Goal: Information Seeking & Learning: Learn about a topic

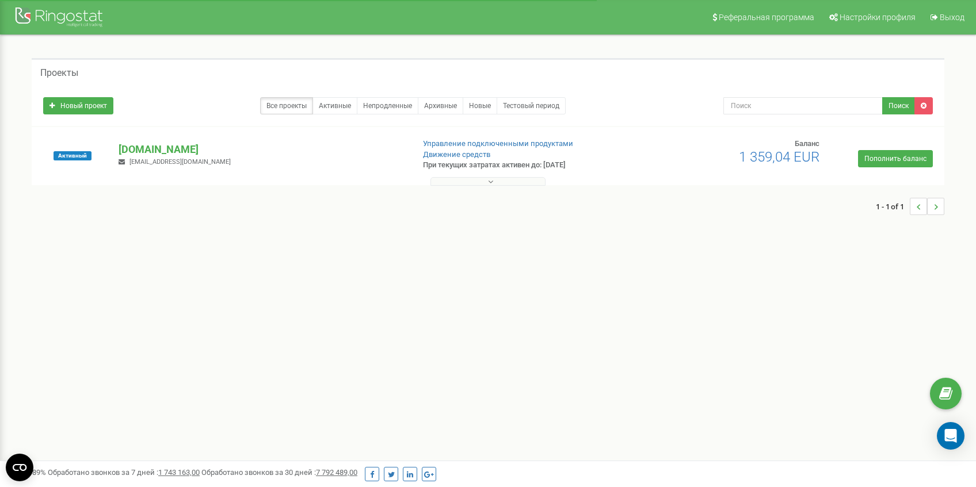
click at [518, 177] on button at bounding box center [487, 181] width 115 height 9
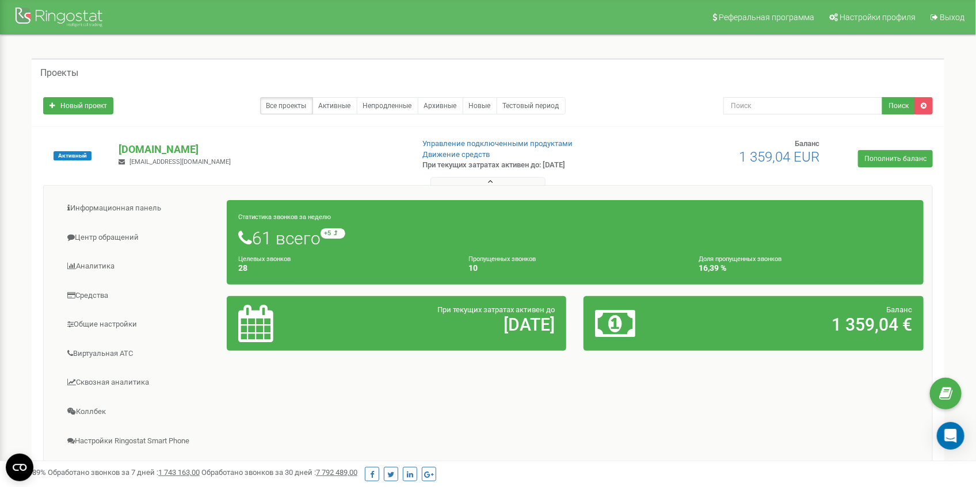
click at [686, 326] on div at bounding box center [642, 323] width 112 height 37
click at [129, 383] on link "Сквозная аналитика" at bounding box center [139, 383] width 175 height 28
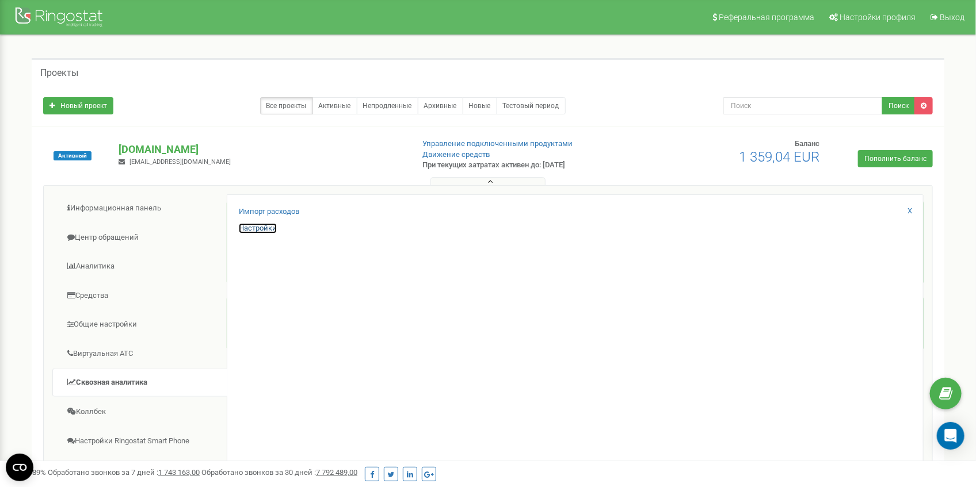
click at [258, 228] on link "Настройки" at bounding box center [258, 228] width 38 height 11
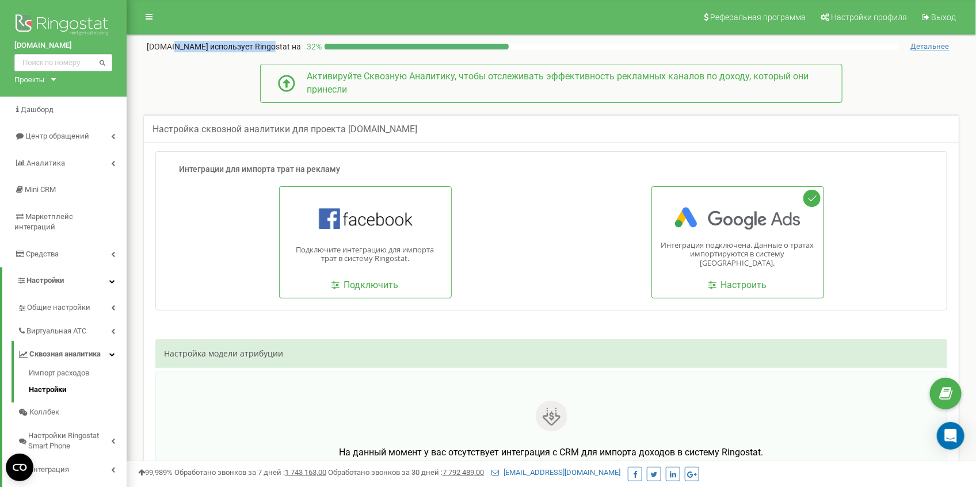
drag, startPoint x: 173, startPoint y: 45, endPoint x: 249, endPoint y: 49, distance: 76.0
click at [248, 47] on p "felgilab.pl использует Ringostat на" at bounding box center [224, 47] width 154 height 12
click at [937, 47] on span "Детальнее" at bounding box center [930, 46] width 39 height 9
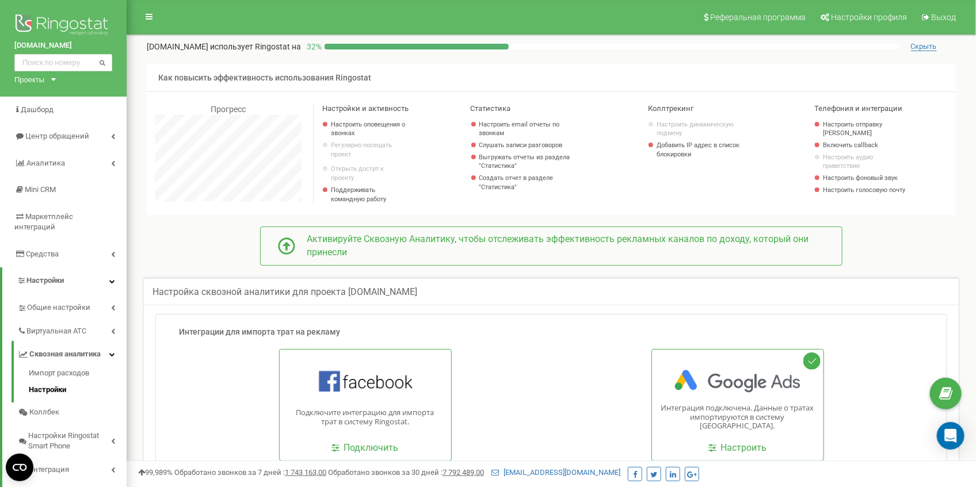
scroll to position [724, 849]
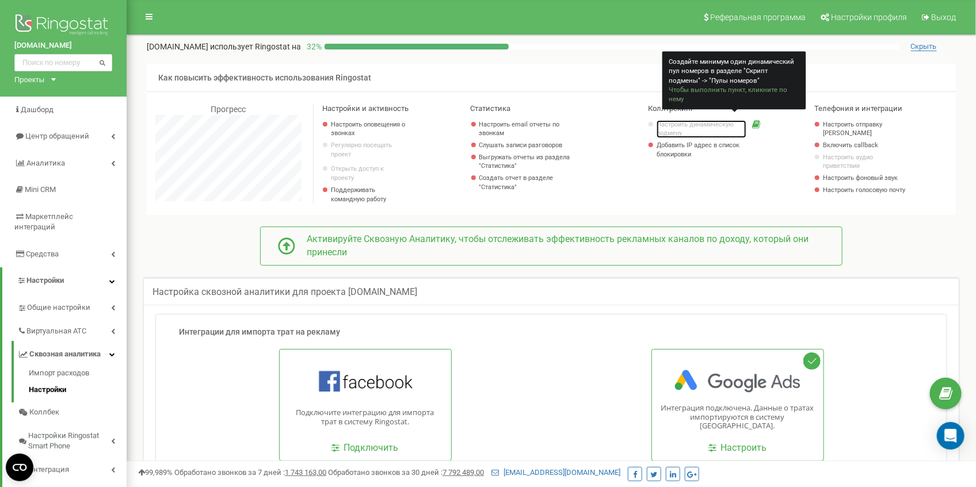
click at [719, 124] on link "Настроить динамическую подмену" at bounding box center [700, 129] width 89 height 18
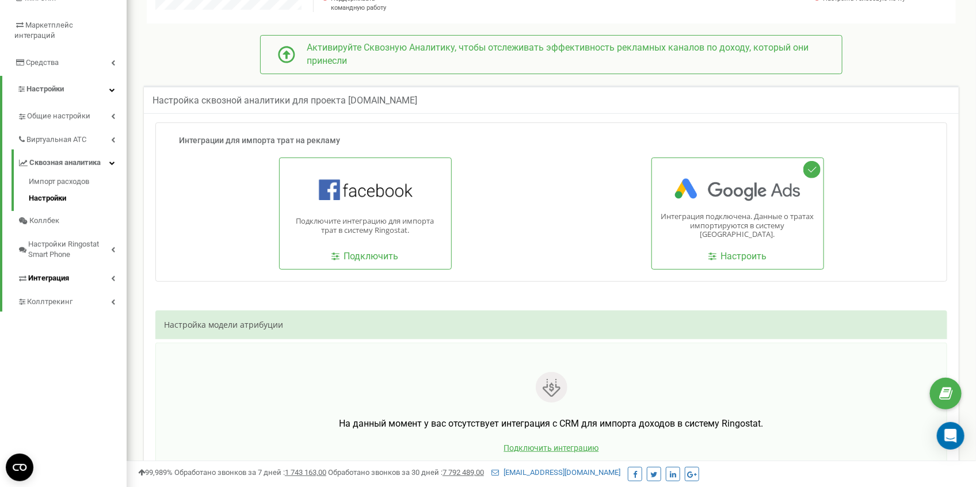
scroll to position [0, 0]
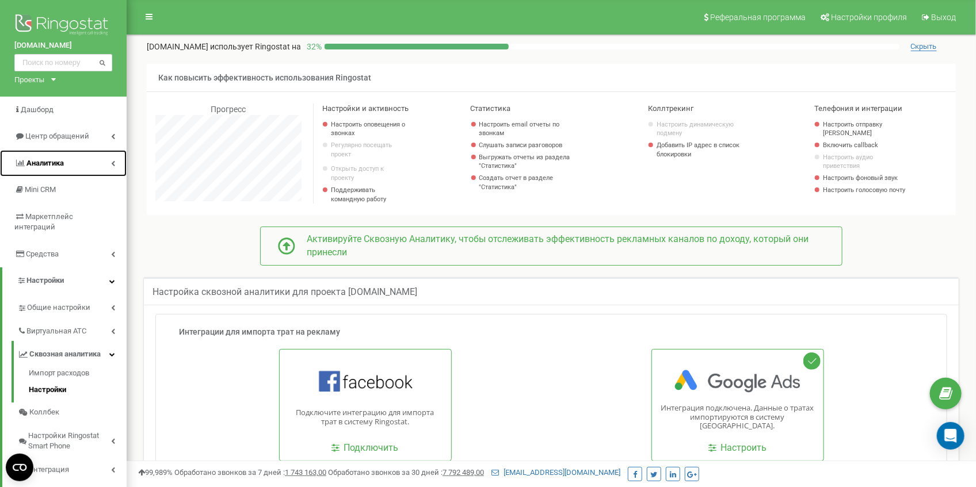
click at [51, 167] on span "Аналитика" at bounding box center [44, 163] width 37 height 9
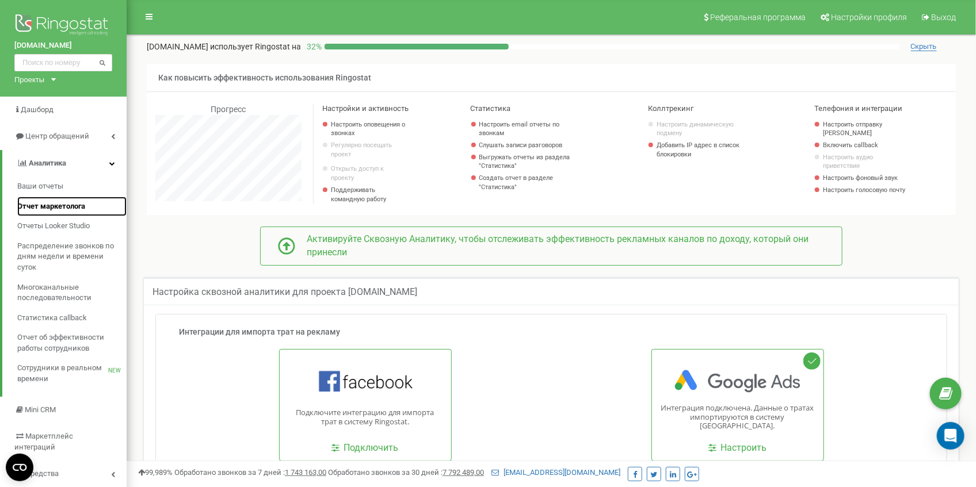
click at [63, 205] on span "Отчет маркетолога" at bounding box center [51, 206] width 68 height 11
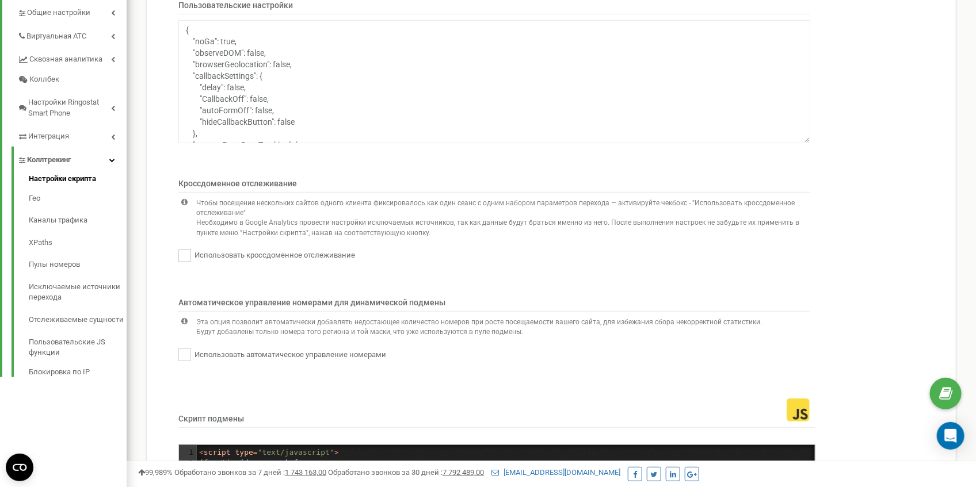
scroll to position [345, 0]
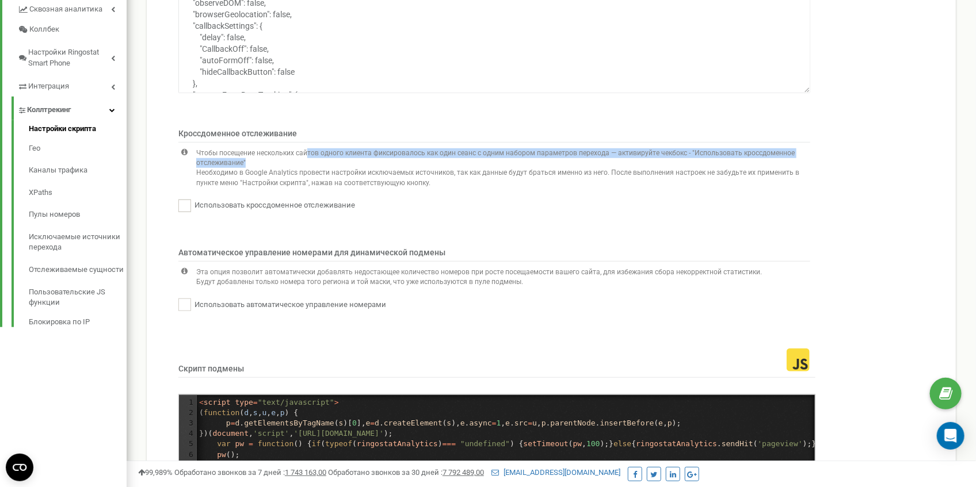
drag, startPoint x: 306, startPoint y: 158, endPoint x: 274, endPoint y: 165, distance: 33.1
click at [274, 165] on p "Чтобы посещение нескольких сайтов одного клиента фиксировалось как один сеанс с…" at bounding box center [503, 158] width 614 height 20
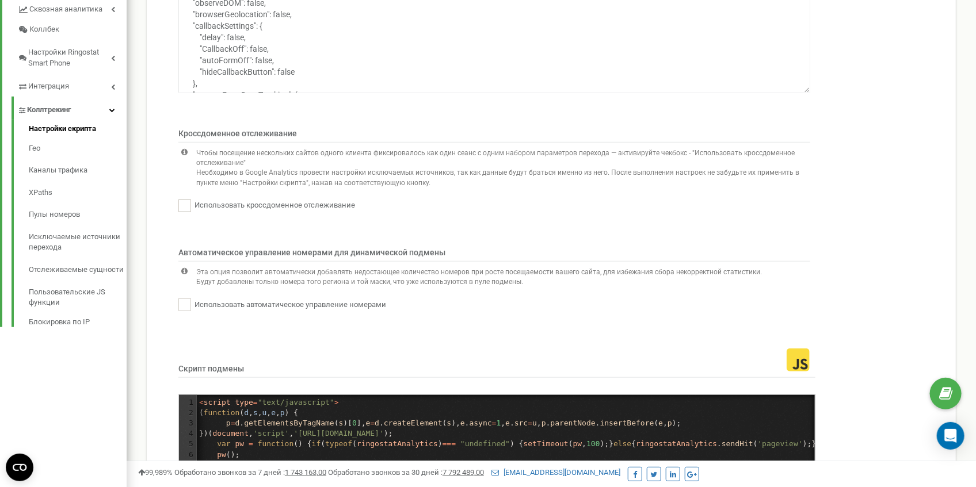
click at [278, 184] on p "Необходимо в Google Analytics провести настройки исключаемых источников, так ка…" at bounding box center [503, 178] width 614 height 20
drag, startPoint x: 300, startPoint y: 174, endPoint x: 400, endPoint y: 185, distance: 100.7
click at [342, 176] on div "Чтобы посещение нескольких сайтов одного клиента фиксировалось как один сеанс с…" at bounding box center [503, 173] width 614 height 51
click at [407, 185] on p "Необходимо в Google Analytics провести настройки исключаемых источников, так ка…" at bounding box center [503, 178] width 614 height 20
drag, startPoint x: 269, startPoint y: 257, endPoint x: 413, endPoint y: 259, distance: 143.8
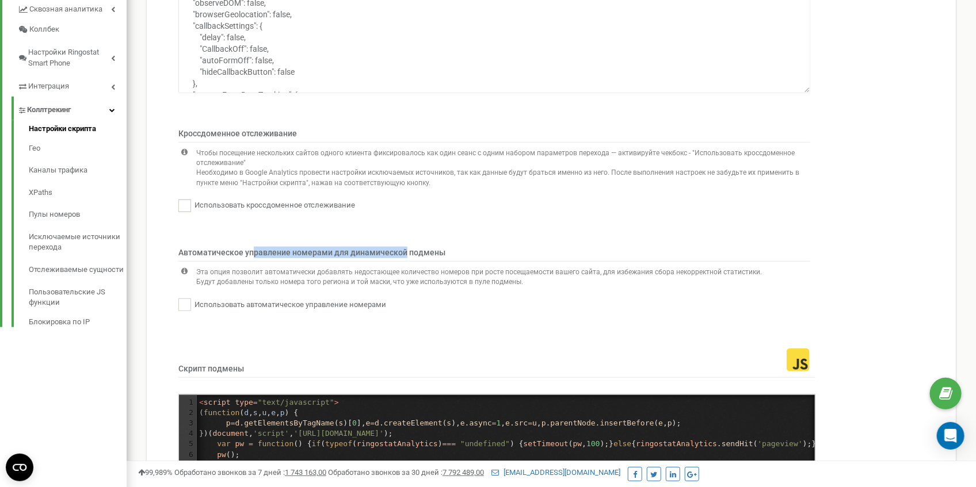
click at [402, 259] on p "Автоматическое управление номерами для динамической подмены" at bounding box center [494, 254] width 632 height 15
click at [429, 260] on p "Автоматическое управление номерами для динамической подмены" at bounding box center [494, 254] width 632 height 15
drag, startPoint x: 354, startPoint y: 276, endPoint x: 553, endPoint y: 276, distance: 199.6
click at [552, 276] on p "Эта опция позволит автоматически добавлять недостающее количество номеров при р…" at bounding box center [478, 273] width 565 height 10
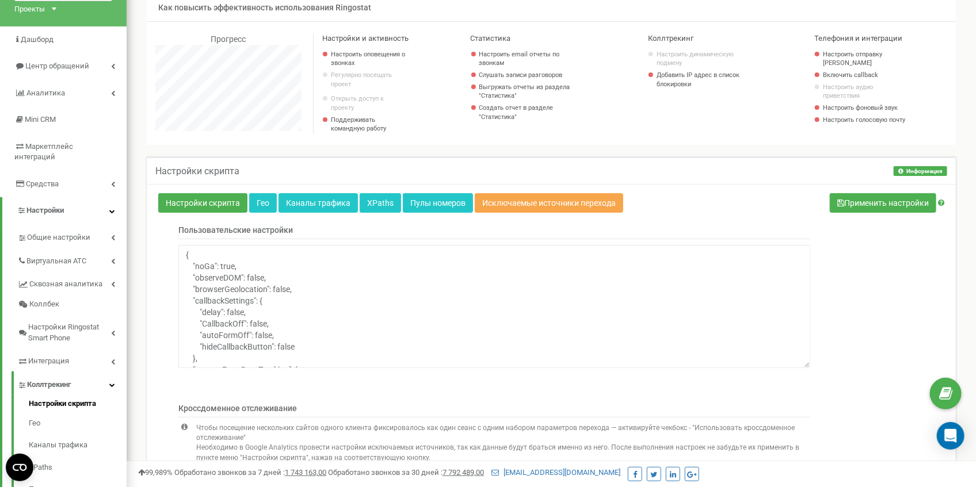
scroll to position [0, 0]
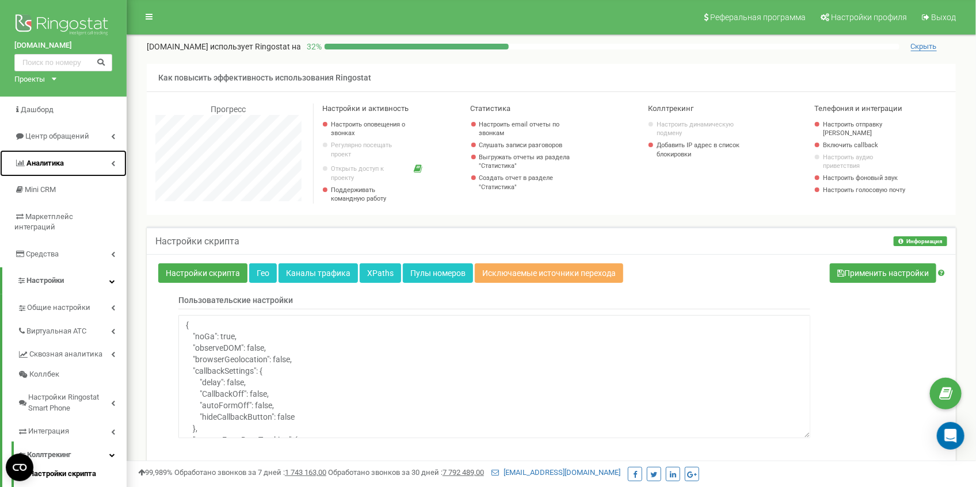
click at [72, 162] on link "Аналитика" at bounding box center [63, 163] width 127 height 27
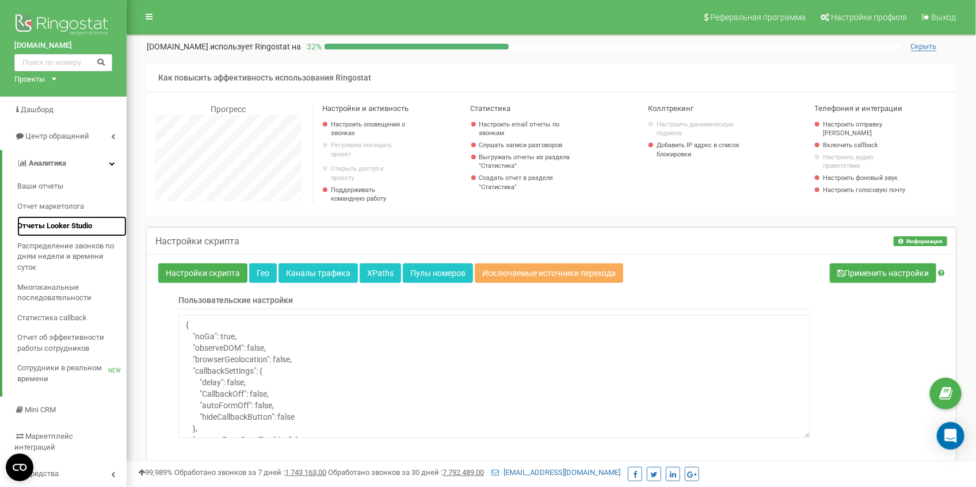
click at [59, 224] on span "Отчеты Looker Studio" at bounding box center [54, 226] width 75 height 11
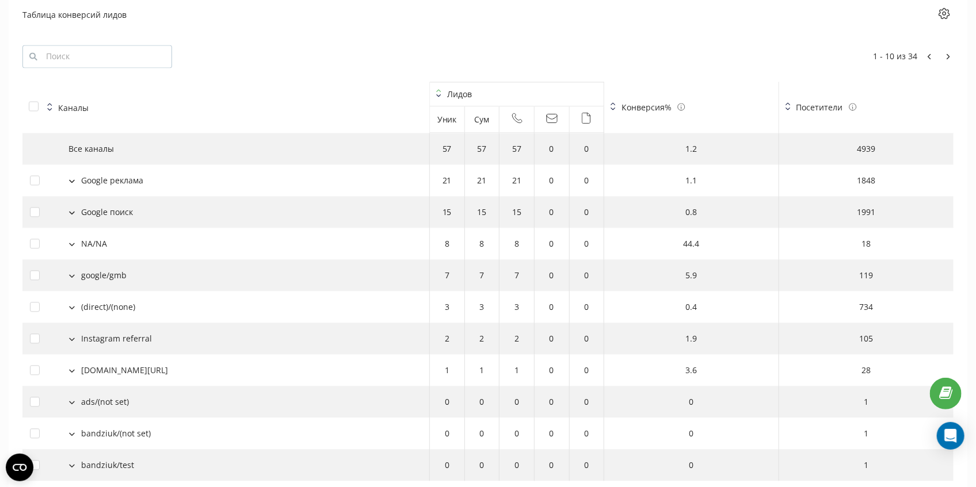
scroll to position [1254, 0]
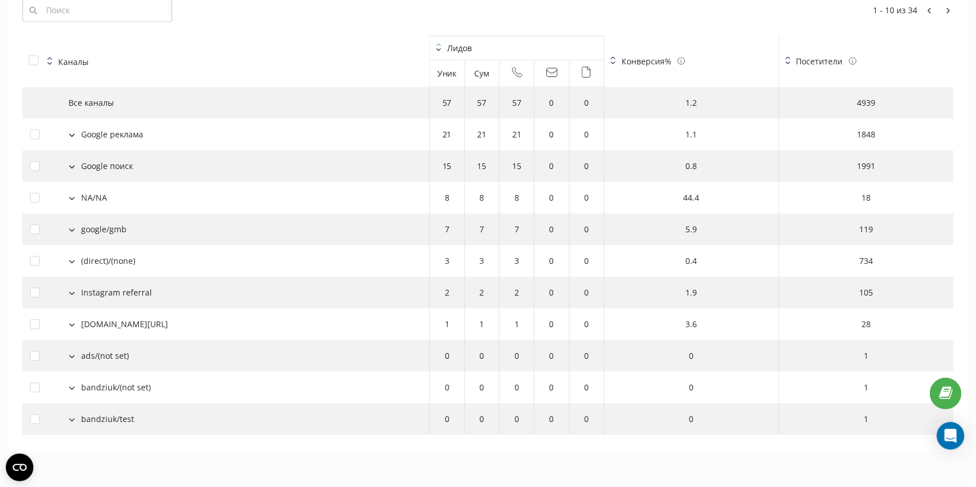
drag, startPoint x: 674, startPoint y: 98, endPoint x: 710, endPoint y: 105, distance: 37.4
click at [711, 104] on td "1.2" at bounding box center [691, 103] width 174 height 32
drag, startPoint x: 678, startPoint y: 137, endPoint x: 668, endPoint y: 148, distance: 15.1
click at [669, 137] on td "1.1" at bounding box center [691, 135] width 174 height 32
click at [72, 357] on icon at bounding box center [72, 357] width 5 height 2
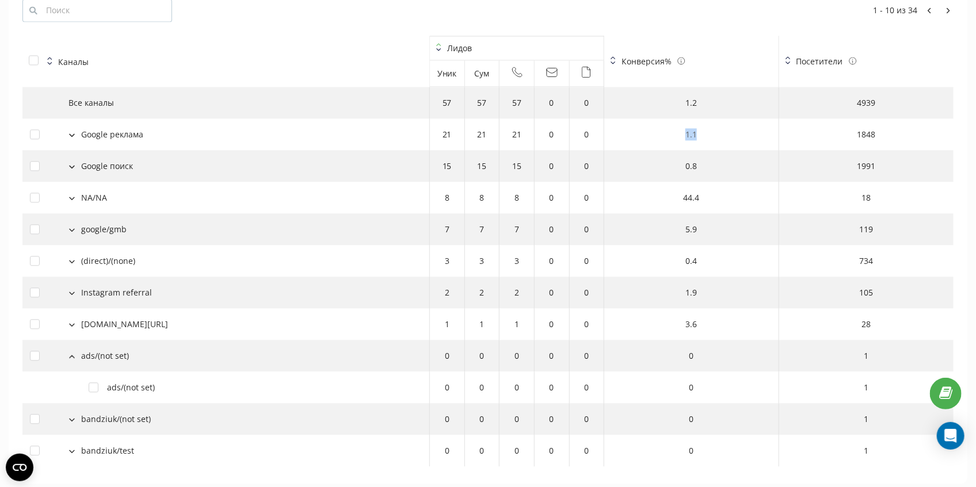
click at [72, 356] on icon at bounding box center [72, 356] width 6 height 3
click at [76, 131] on button at bounding box center [72, 134] width 13 height 10
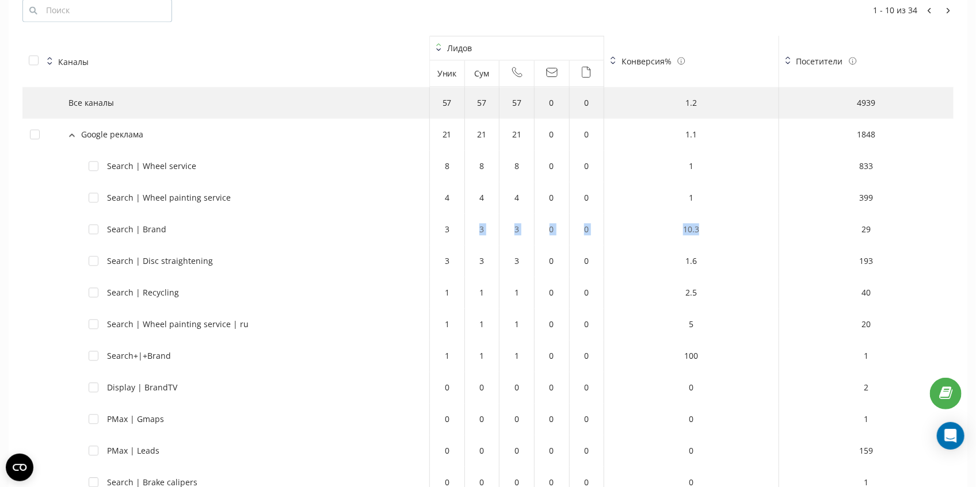
drag, startPoint x: 671, startPoint y: 227, endPoint x: 467, endPoint y: 217, distance: 204.4
click at [467, 217] on tr "Search | Brand 3 3 3 0 0 10.3 29" at bounding box center [487, 229] width 931 height 32
click at [444, 228] on td "3" at bounding box center [447, 229] width 35 height 32
drag, startPoint x: 131, startPoint y: 227, endPoint x: 675, endPoint y: 234, distance: 544.3
click at [691, 238] on tr "Search | Brand 3 3 3 0 0 10.3 29" at bounding box center [487, 229] width 931 height 32
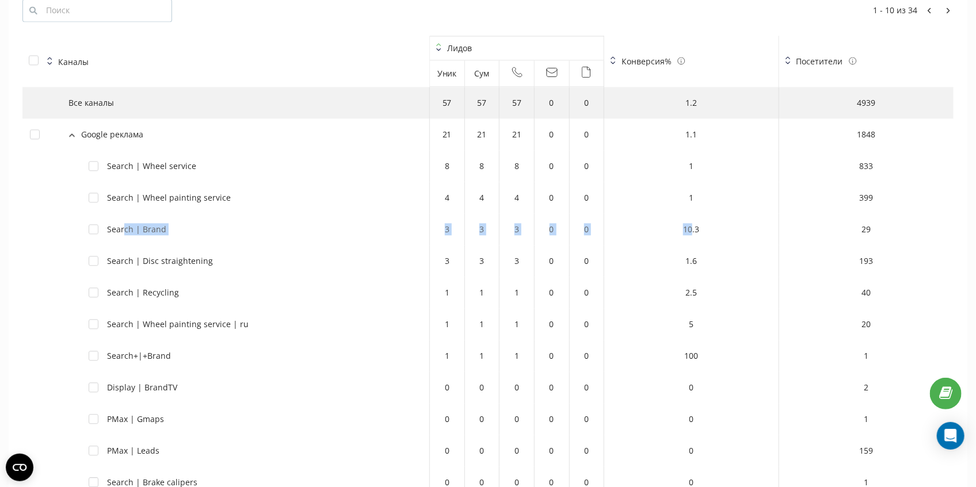
click at [655, 233] on td "10.3" at bounding box center [691, 229] width 174 height 32
click at [544, 245] on td "0" at bounding box center [551, 261] width 35 height 32
drag, startPoint x: 659, startPoint y: 230, endPoint x: 588, endPoint y: 228, distance: 70.8
click at [591, 228] on tr "Search | Brand 3 3 3 0 0 10.3 29" at bounding box center [487, 229] width 931 height 32
drag, startPoint x: 675, startPoint y: 352, endPoint x: 131, endPoint y: 353, distance: 544.2
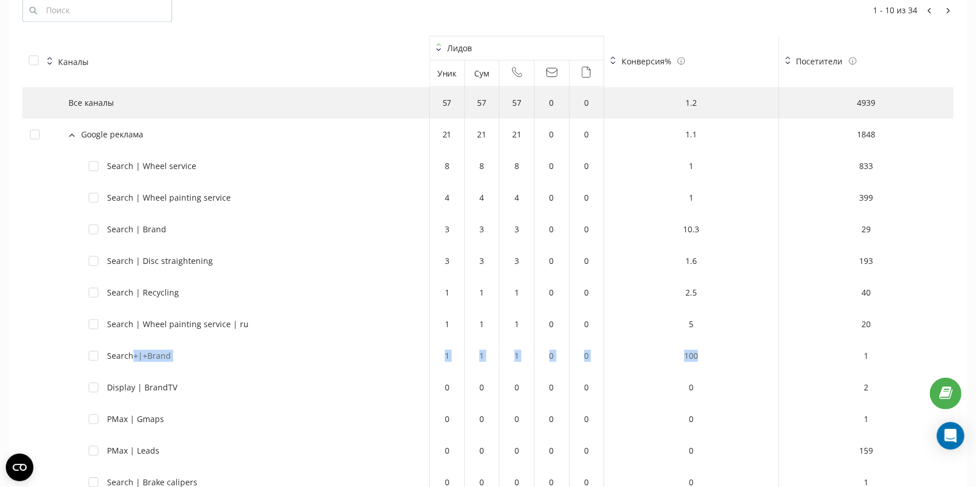
click at [132, 354] on tr "Search+|+Brand 1 1 1 0 0 100 1" at bounding box center [487, 356] width 931 height 32
drag, startPoint x: 196, startPoint y: 360, endPoint x: 205, endPoint y: 354, distance: 10.6
click at [196, 360] on div "Search+|+Brand" at bounding box center [255, 356] width 333 height 12
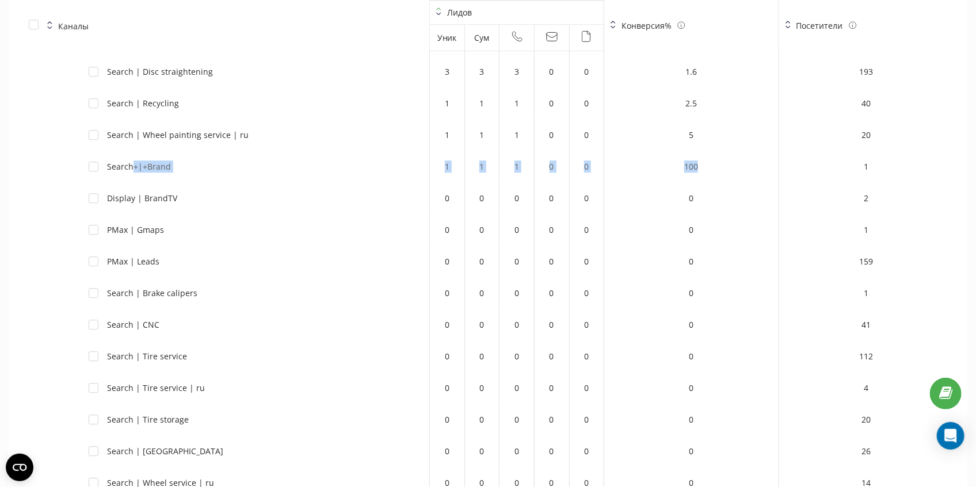
scroll to position [1446, 0]
click at [202, 192] on div "Display | BrandTV" at bounding box center [255, 195] width 333 height 12
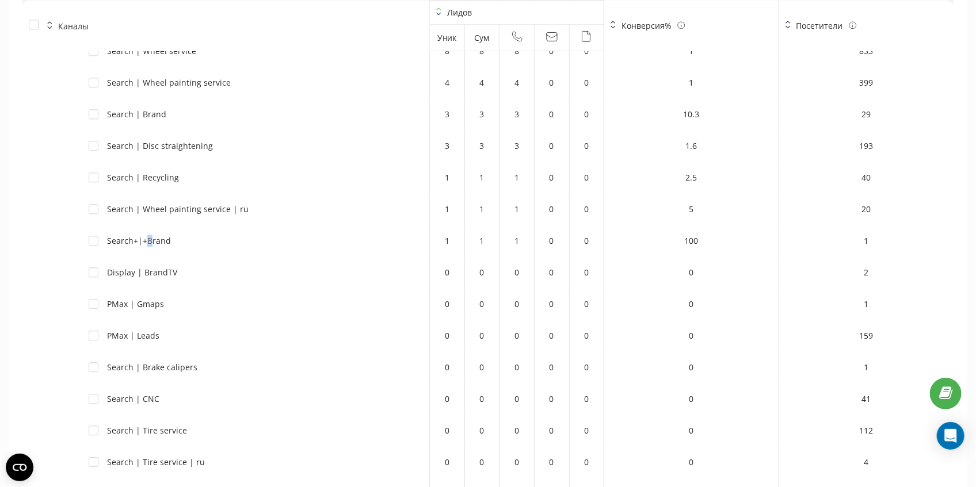
click at [154, 240] on div "Search+|+Brand" at bounding box center [139, 241] width 64 height 12
click at [171, 245] on div "Search+|+Brand" at bounding box center [255, 241] width 333 height 12
drag, startPoint x: 104, startPoint y: 239, endPoint x: 199, endPoint y: 243, distance: 95.6
click at [197, 243] on div "Search+|+Brand" at bounding box center [255, 241] width 333 height 12
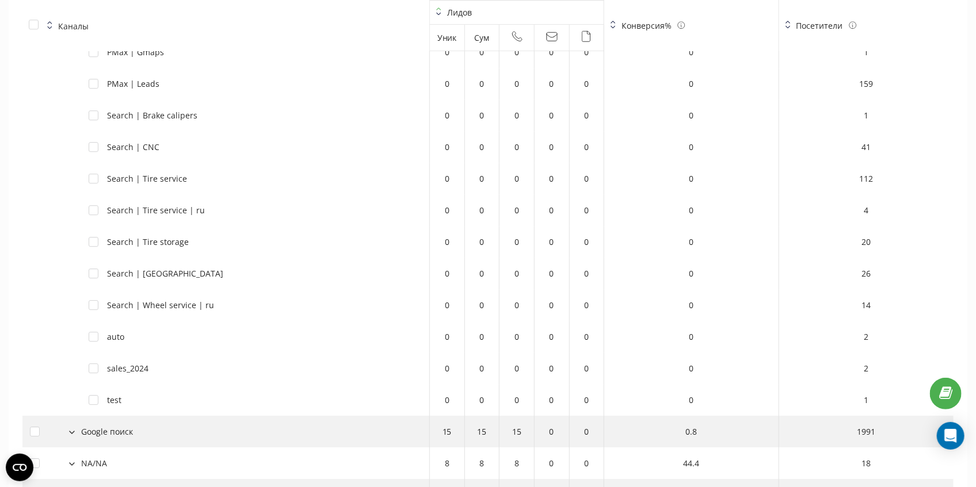
scroll to position [1714, 0]
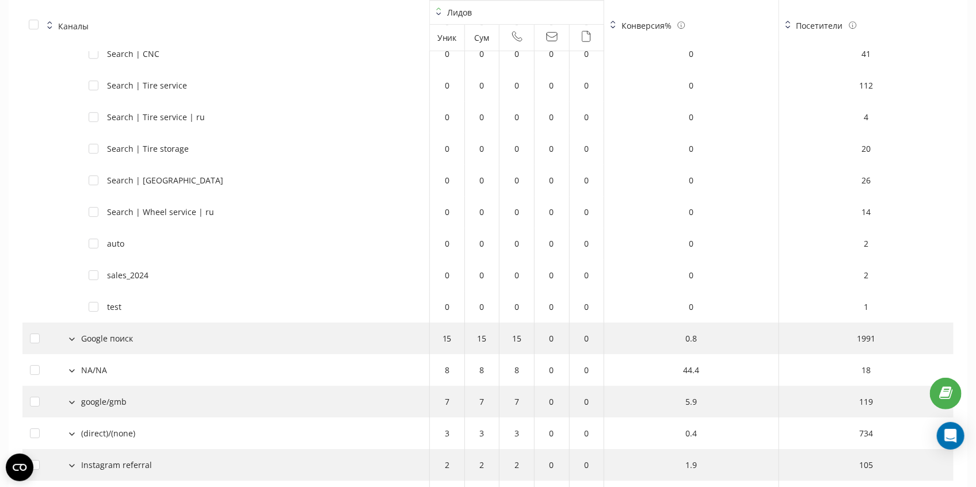
click at [132, 299] on td "test" at bounding box center [225, 307] width 407 height 32
drag, startPoint x: 122, startPoint y: 305, endPoint x: 117, endPoint y: 243, distance: 62.9
click at [114, 243] on tbody "Все каналы 57 57 57 0 0 1.2 4939 Google реклама 21 21 21 0 0 1.1 1848 Search | …" at bounding box center [487, 117] width 931 height 981
click at [138, 274] on div "sales_2024" at bounding box center [127, 275] width 41 height 12
click at [148, 216] on div "Search | Wheel service | ru" at bounding box center [160, 212] width 107 height 12
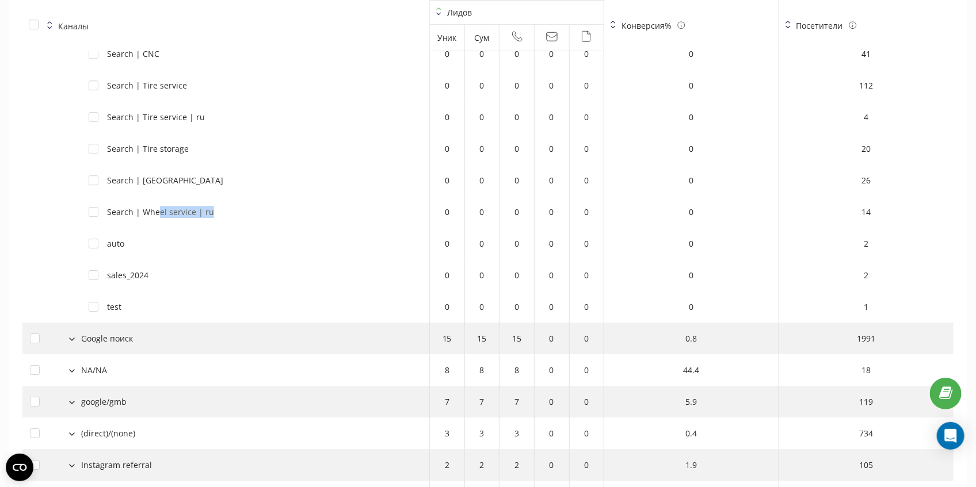
drag, startPoint x: 218, startPoint y: 213, endPoint x: 145, endPoint y: 208, distance: 73.2
click at [155, 211] on div "Search | Wheel service | ru" at bounding box center [255, 212] width 333 height 12
drag, startPoint x: 113, startPoint y: 170, endPoint x: 100, endPoint y: 168, distance: 13.9
click at [100, 168] on td "Search | Welding" at bounding box center [225, 181] width 407 height 32
drag, startPoint x: 150, startPoint y: 136, endPoint x: 131, endPoint y: 126, distance: 20.8
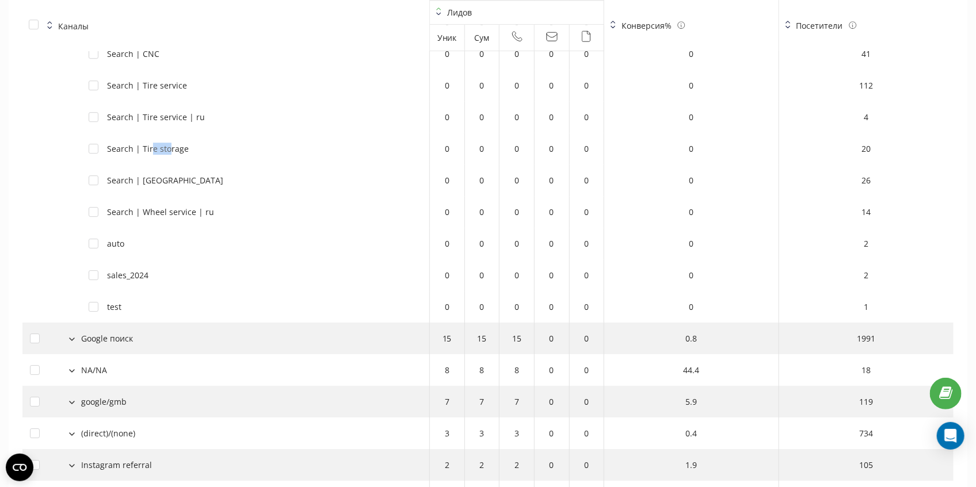
click at [128, 133] on td "Search | Tire storage" at bounding box center [225, 149] width 407 height 32
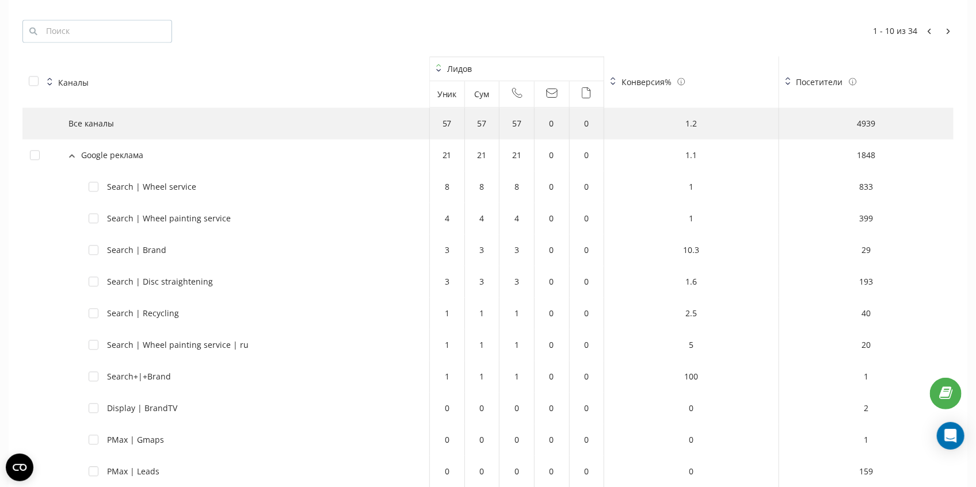
scroll to position [1178, 0]
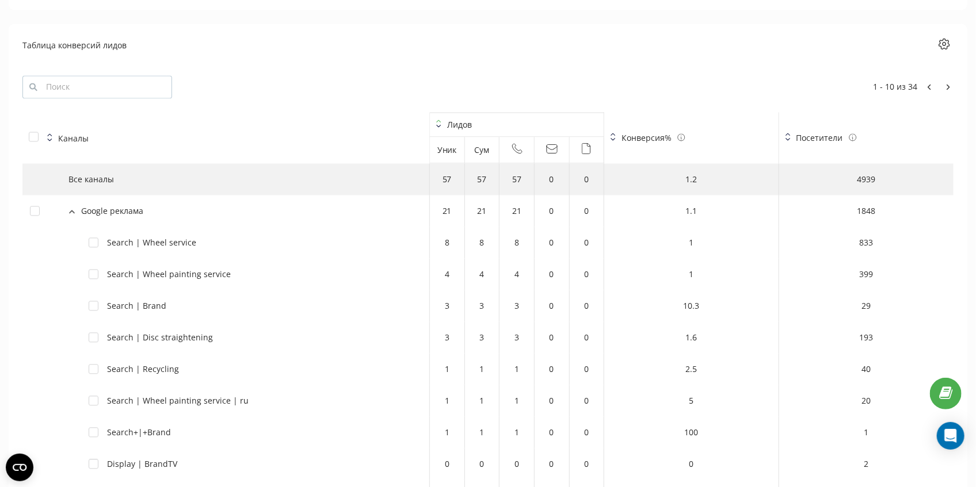
click at [74, 211] on icon at bounding box center [72, 211] width 6 height 3
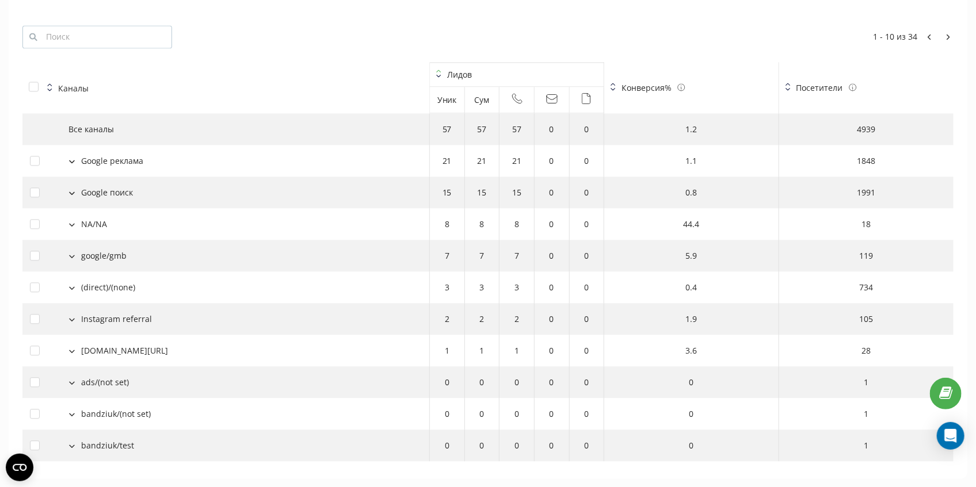
scroll to position [1254, 0]
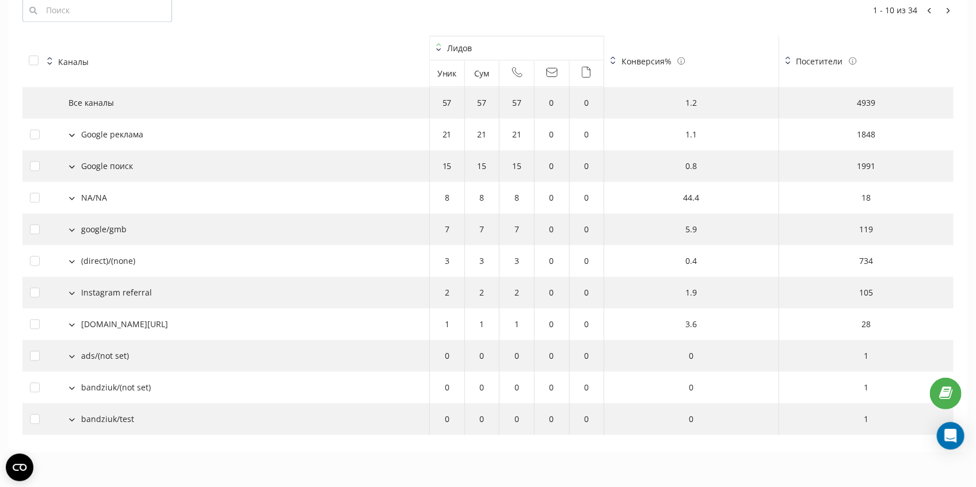
click at [70, 292] on icon at bounding box center [72, 293] width 5 height 2
click at [71, 292] on icon at bounding box center [72, 293] width 5 height 2
click at [72, 258] on button at bounding box center [72, 260] width 13 height 10
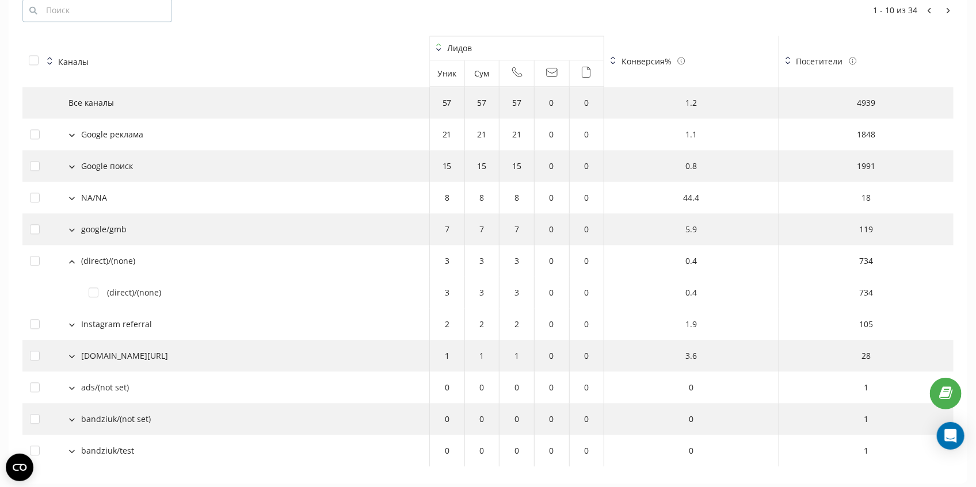
click at [72, 261] on icon at bounding box center [72, 261] width 6 height 3
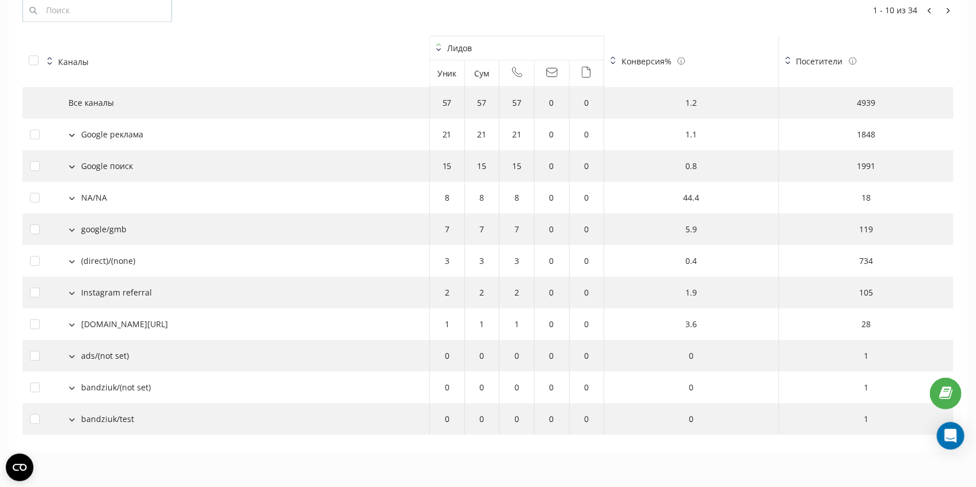
click at [71, 231] on button at bounding box center [72, 229] width 13 height 10
click at [71, 225] on button at bounding box center [72, 229] width 13 height 10
click at [74, 195] on button at bounding box center [72, 197] width 13 height 10
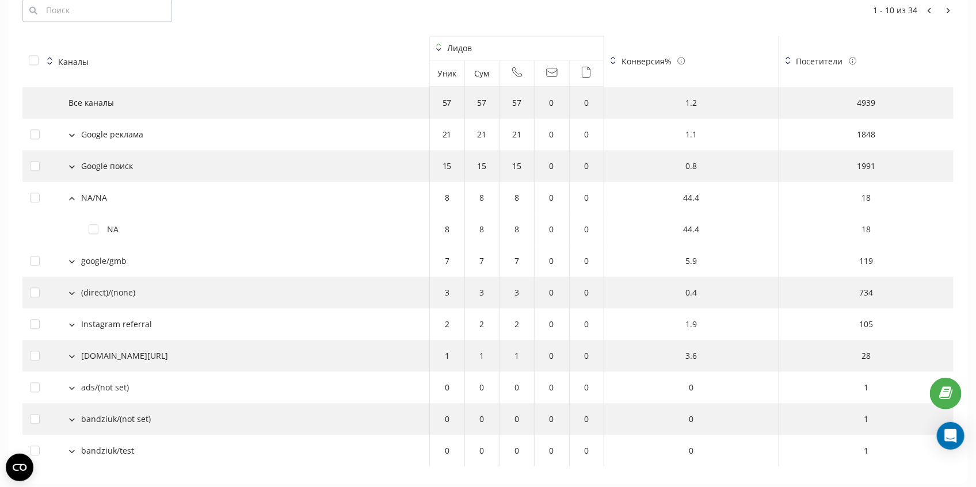
click at [73, 194] on button at bounding box center [72, 197] width 13 height 10
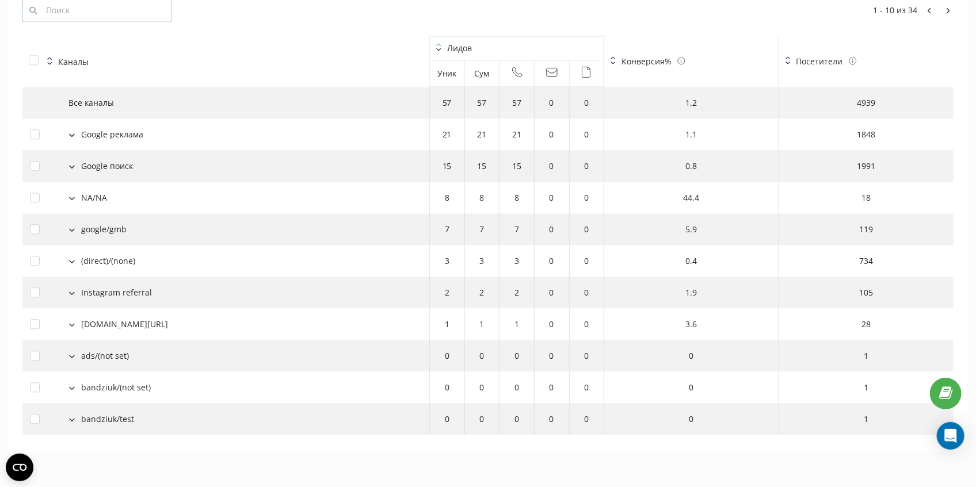
click at [74, 167] on icon at bounding box center [72, 166] width 6 height 3
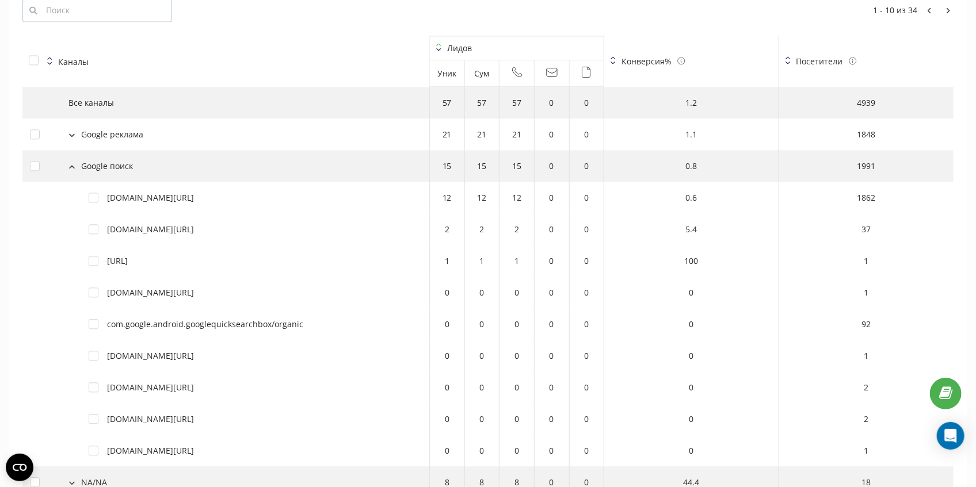
click at [74, 165] on icon at bounding box center [72, 166] width 6 height 3
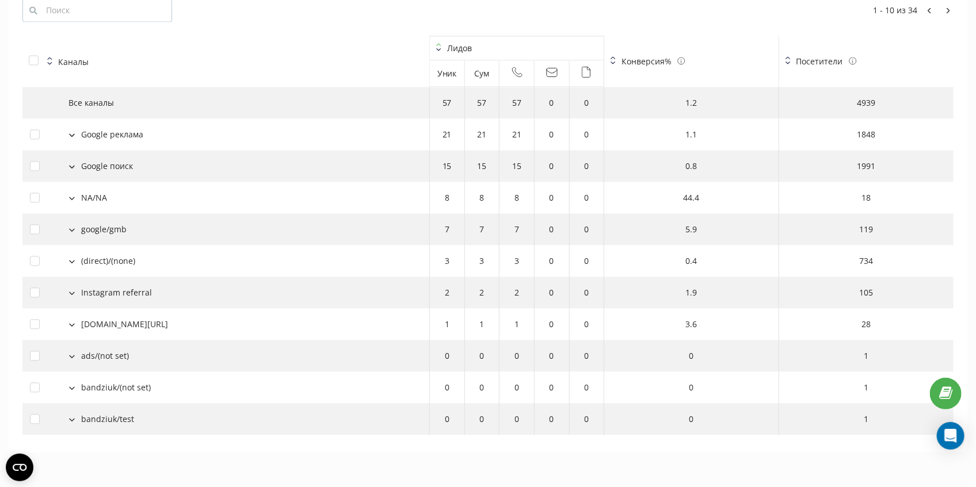
click at [74, 198] on icon at bounding box center [72, 198] width 6 height 3
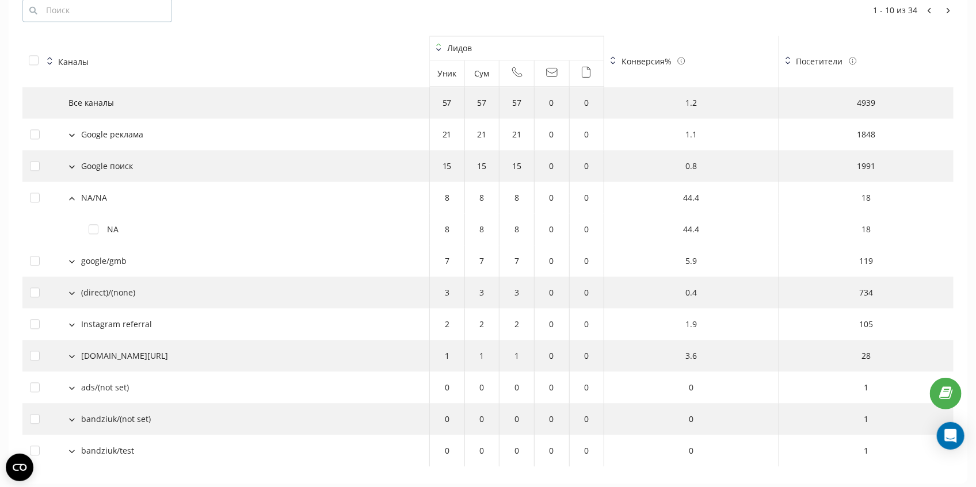
click at [78, 198] on div "NA/NA" at bounding box center [226, 198] width 392 height 12
click at [72, 197] on icon at bounding box center [72, 198] width 5 height 2
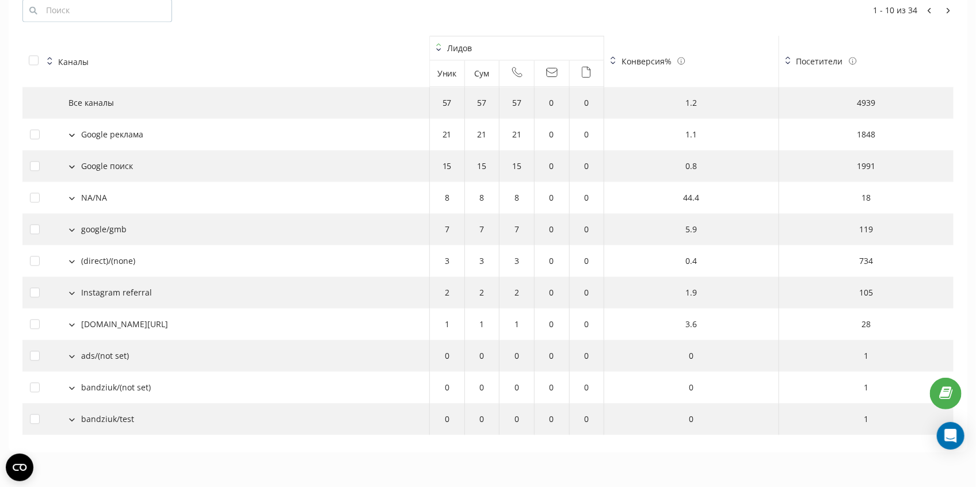
click at [75, 197] on button at bounding box center [72, 197] width 13 height 10
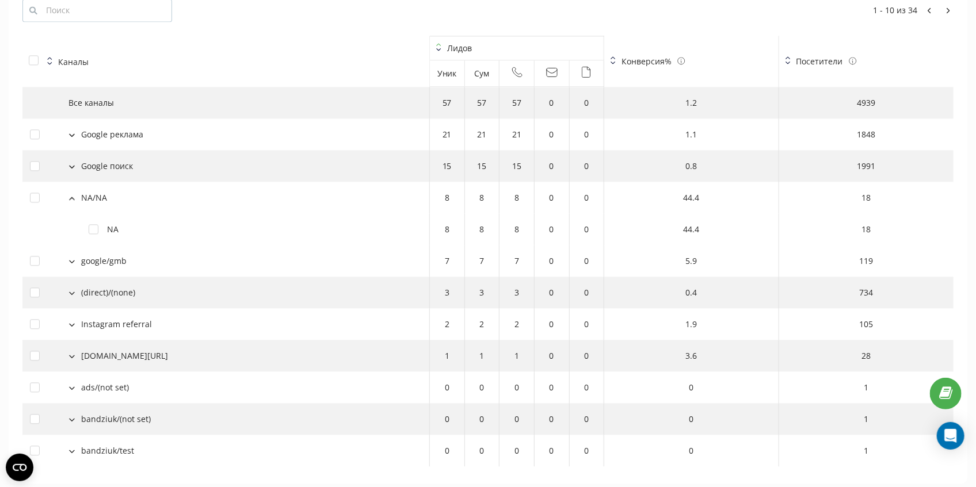
click at [75, 197] on button at bounding box center [72, 197] width 13 height 10
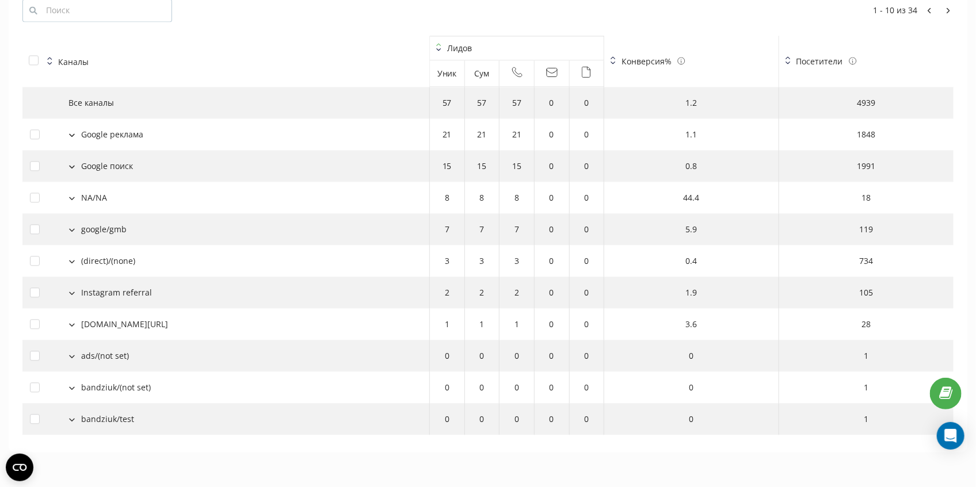
click at [78, 165] on div "Google поиск" at bounding box center [226, 166] width 392 height 12
click at [76, 165] on button at bounding box center [72, 166] width 13 height 10
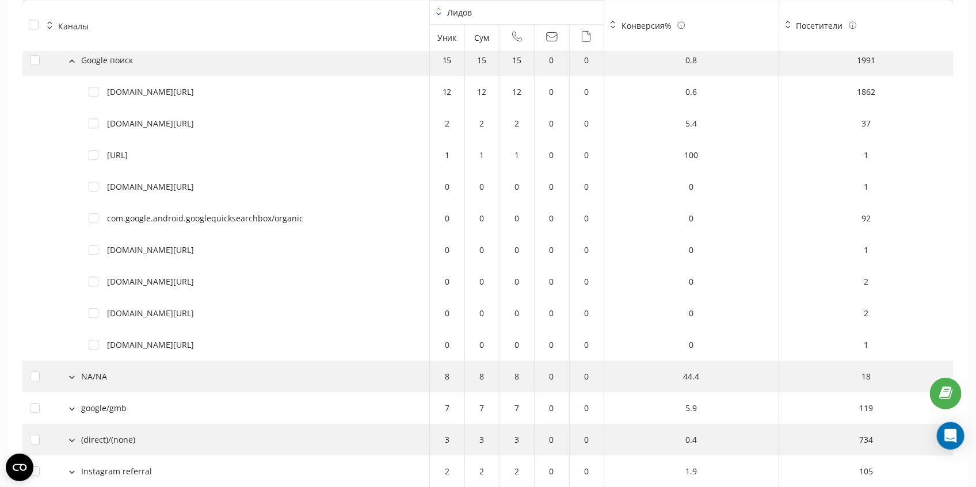
scroll to position [1369, 0]
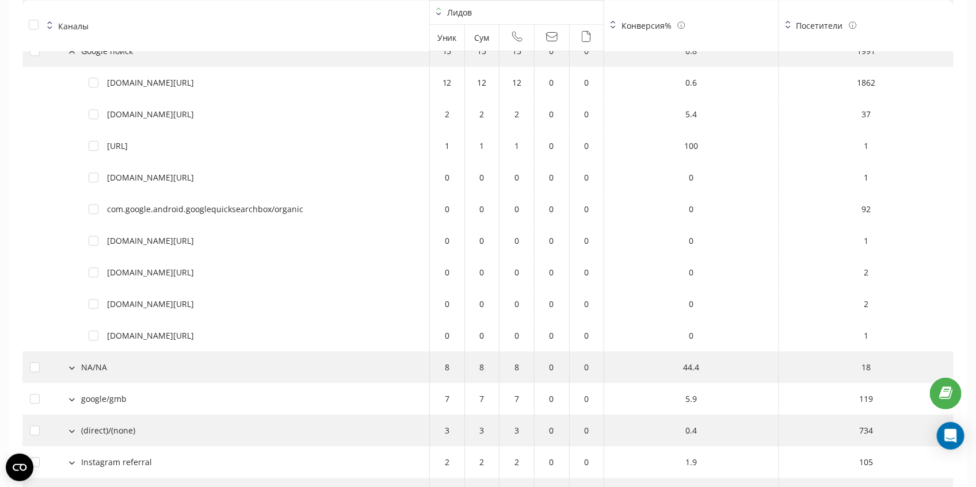
drag, startPoint x: 308, startPoint y: 177, endPoint x: 255, endPoint y: 237, distance: 80.3
click at [255, 237] on tbody "Все каналы 57 57 57 0 0 1.2 4939 Google реклама 21 21 21 0 0 1.1 1848 Google по…" at bounding box center [487, 288] width 931 height 633
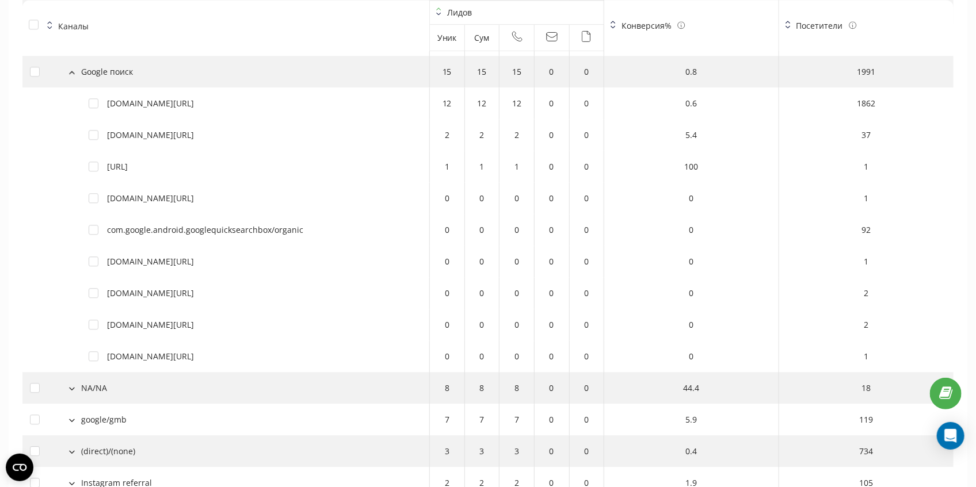
scroll to position [1331, 0]
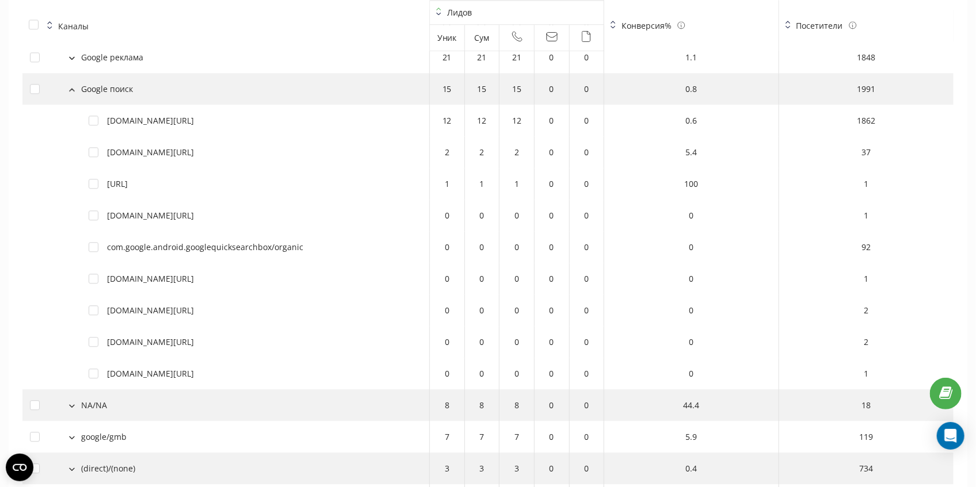
click at [71, 89] on icon at bounding box center [72, 89] width 6 height 3
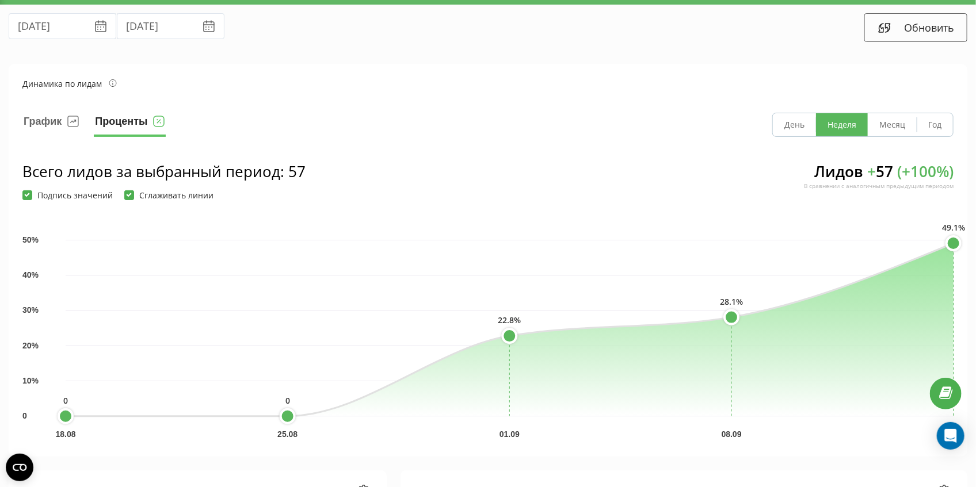
scroll to position [0, 0]
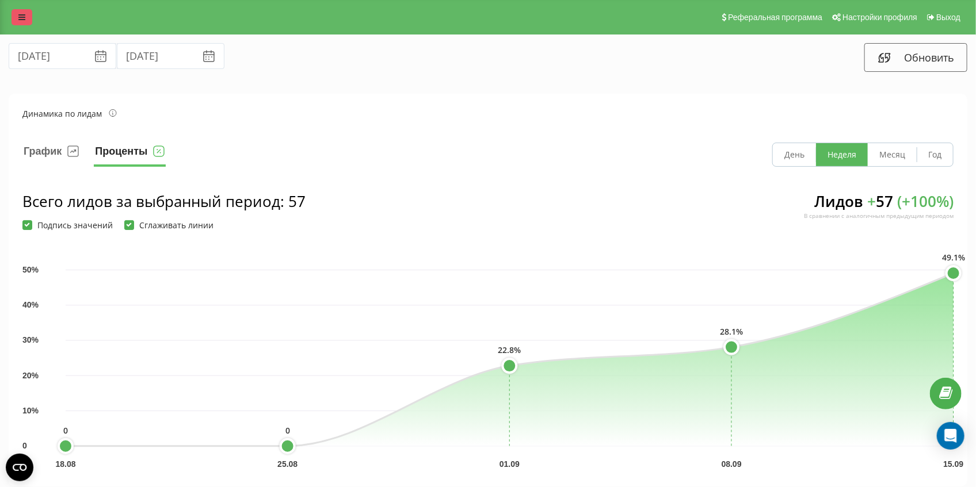
click at [21, 17] on icon at bounding box center [21, 17] width 7 height 8
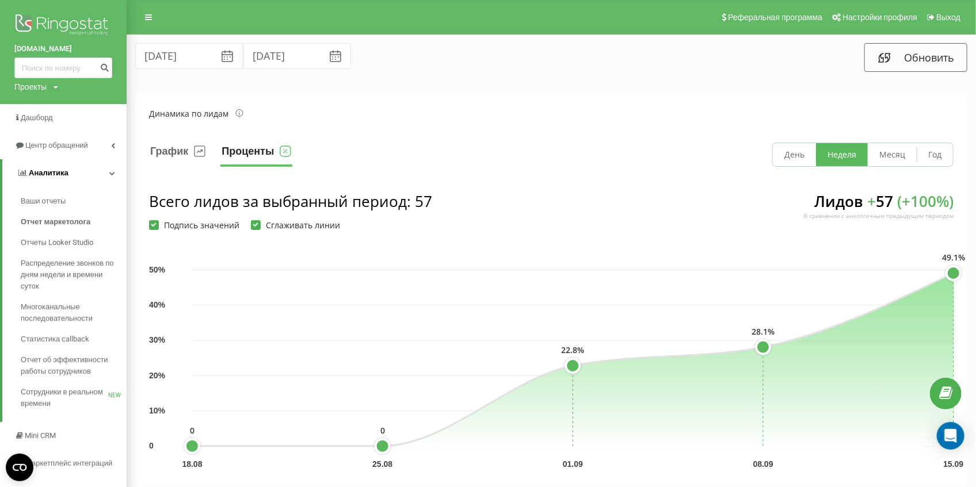
click at [109, 170] on link "Аналитика" at bounding box center [64, 173] width 124 height 28
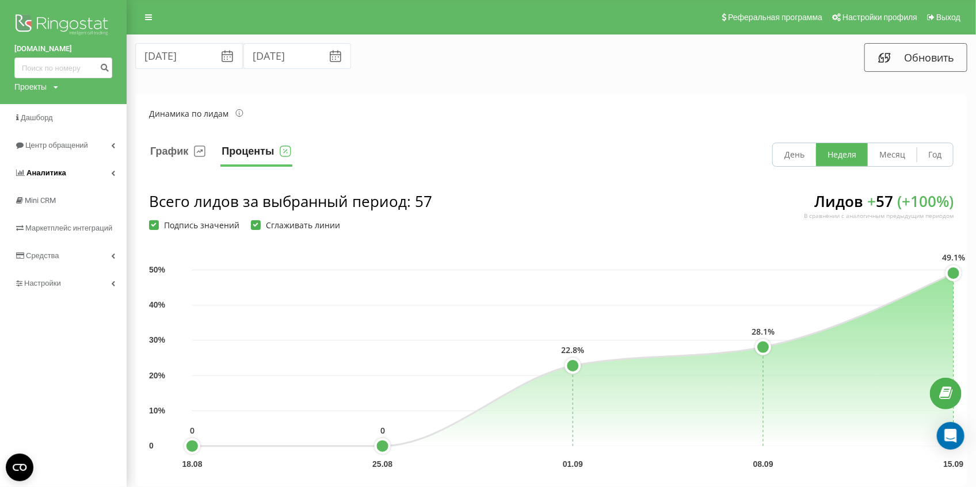
click at [106, 174] on link "Аналитика" at bounding box center [63, 173] width 127 height 28
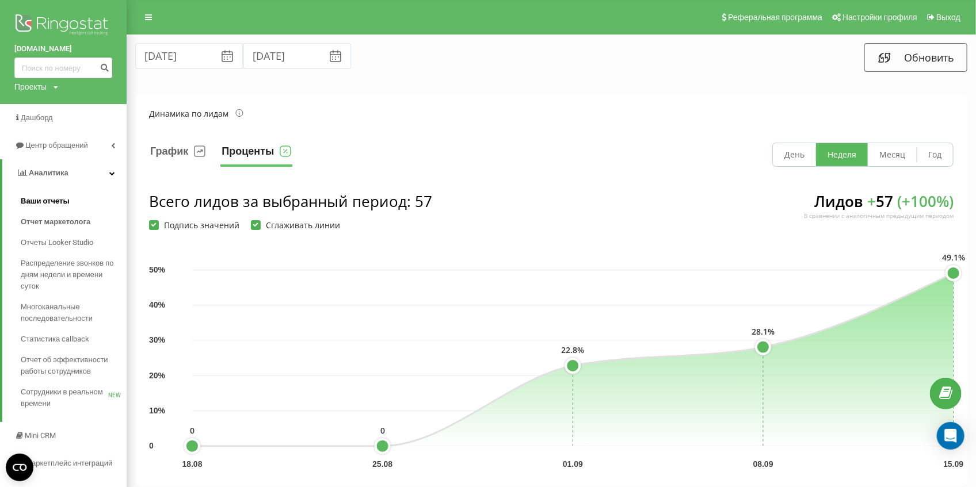
click at [56, 197] on span "Ваши отчеты" at bounding box center [45, 202] width 49 height 12
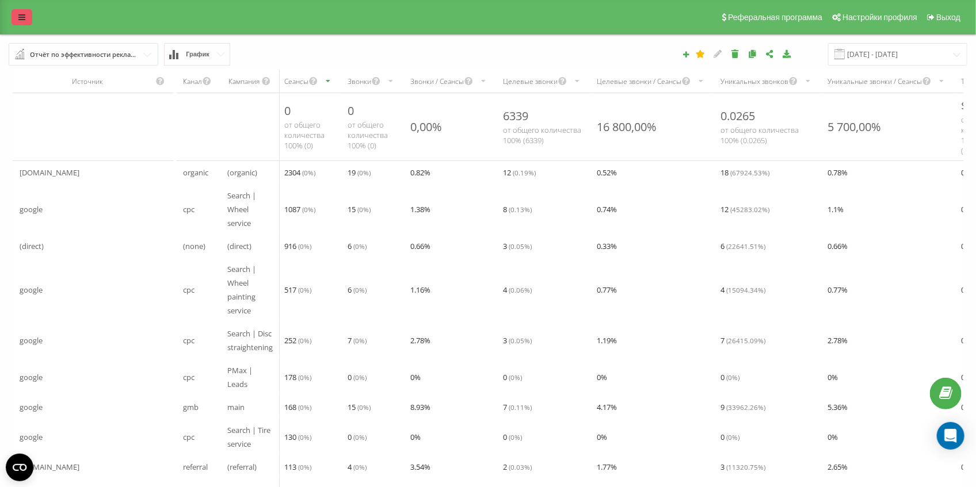
click at [26, 22] on link at bounding box center [22, 17] width 21 height 16
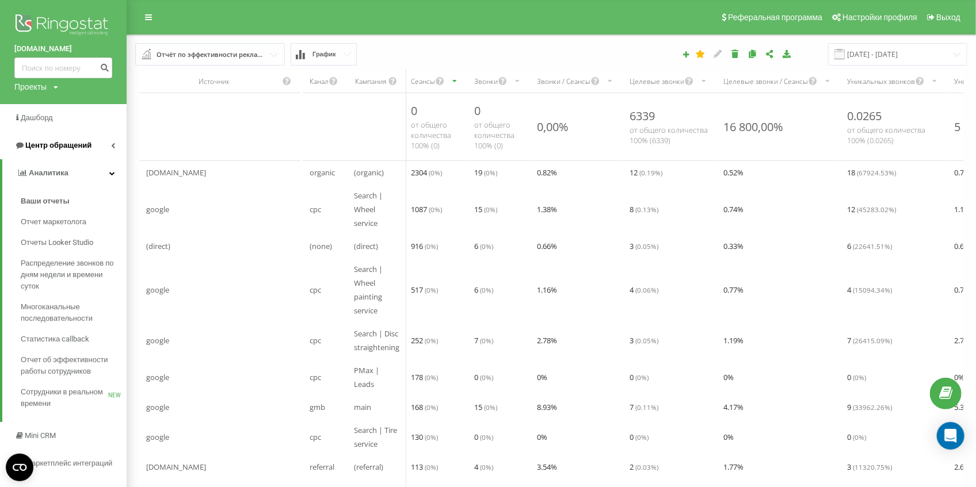
click at [55, 147] on span "Центр обращений" at bounding box center [58, 145] width 66 height 9
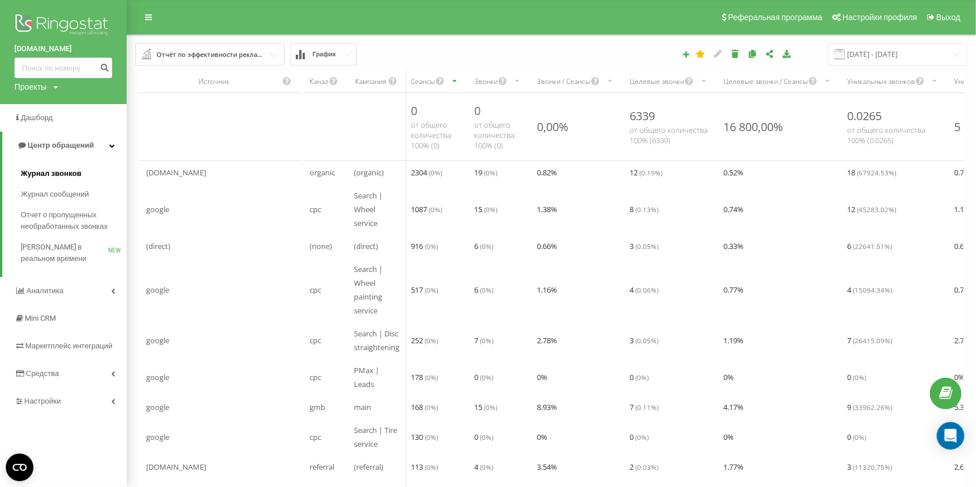
click at [57, 174] on span "Журнал звонков" at bounding box center [51, 174] width 60 height 12
